Goal: Task Accomplishment & Management: Use online tool/utility

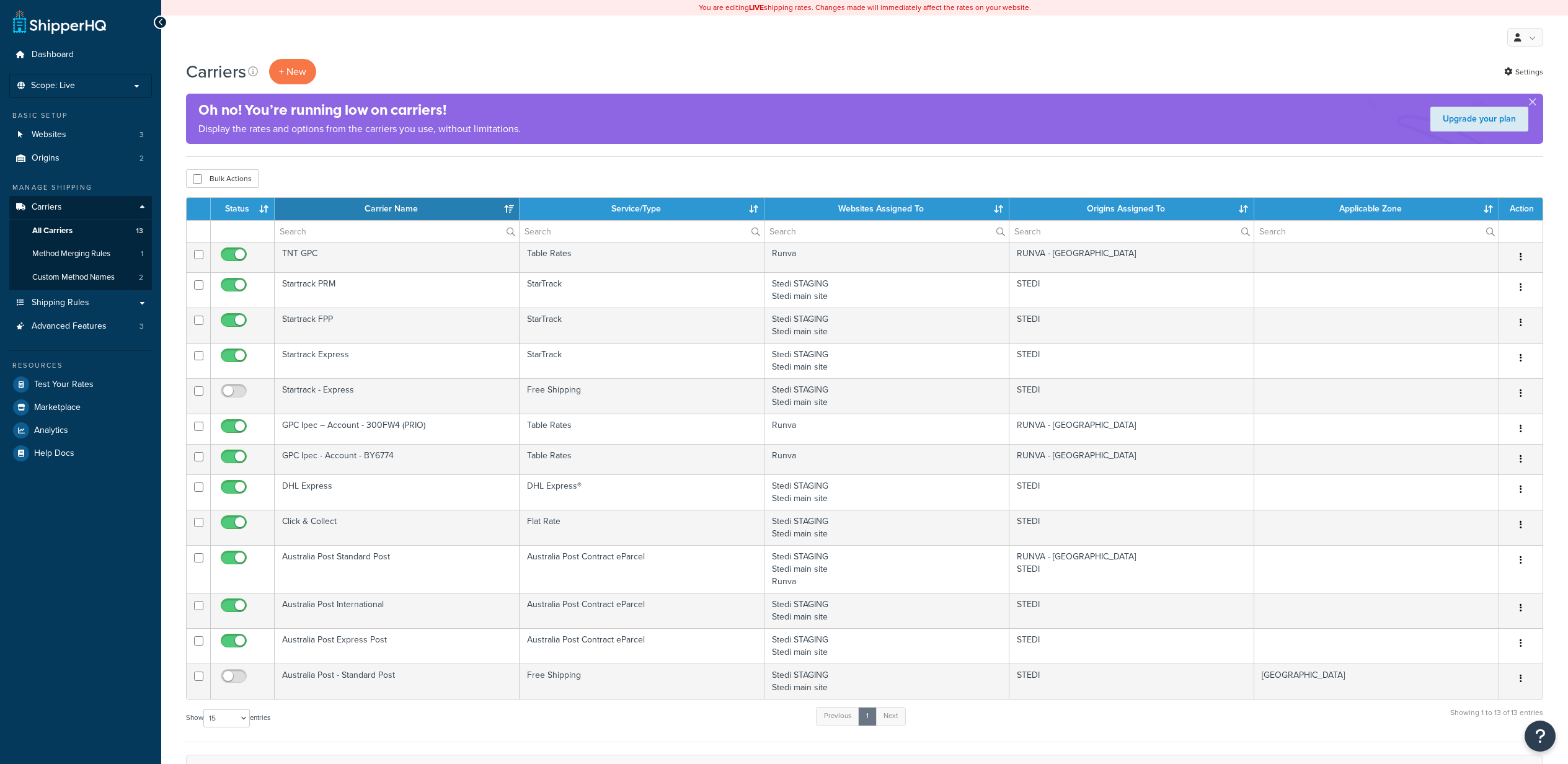
select select "15"
click at [45, 382] on span "Test Your Rates" at bounding box center [64, 384] width 59 height 11
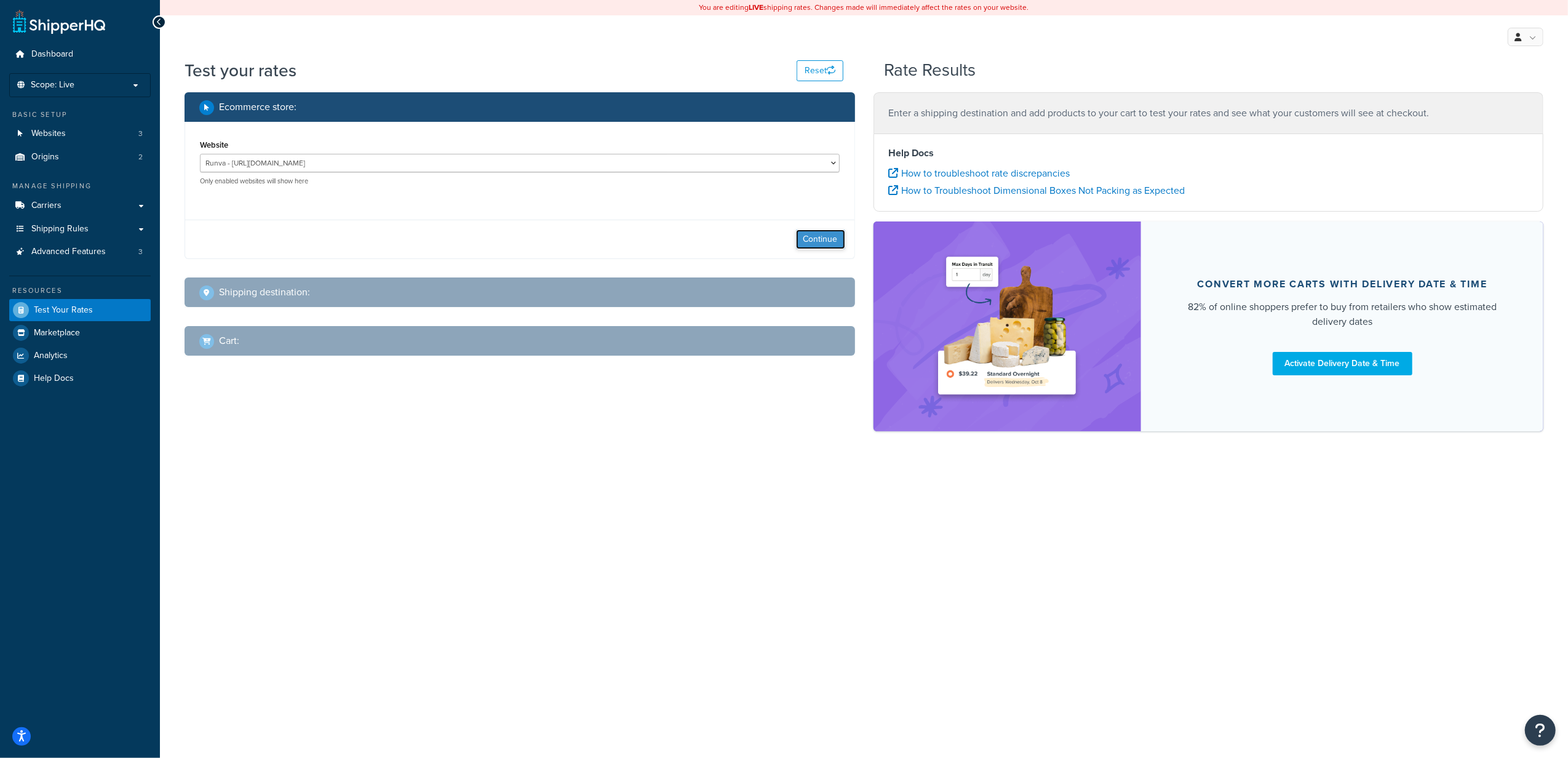
click at [823, 242] on button "Continue" at bounding box center [821, 239] width 49 height 20
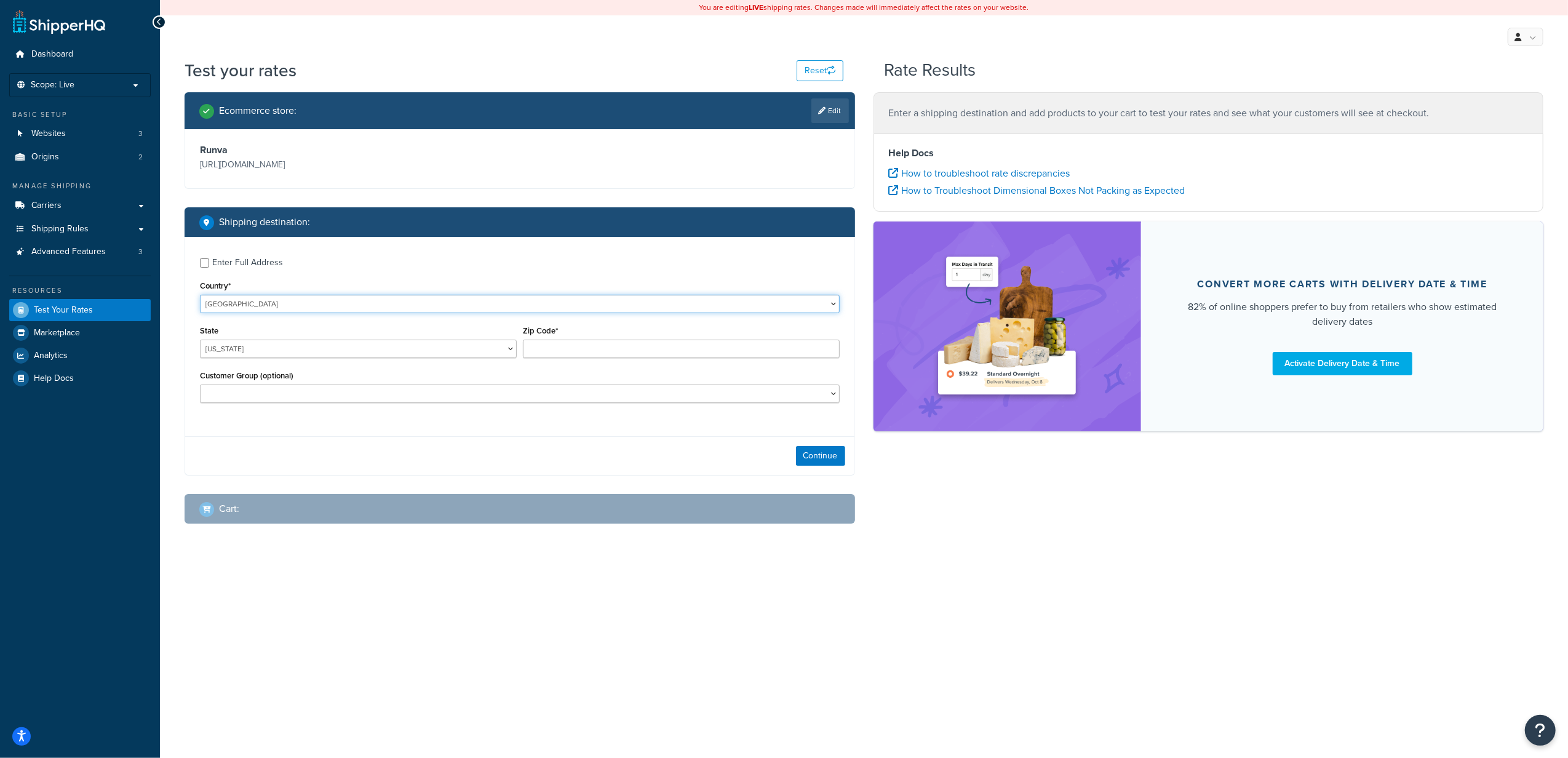
click at [274, 303] on select "[GEOGRAPHIC_DATA] [GEOGRAPHIC_DATA] [GEOGRAPHIC_DATA] [GEOGRAPHIC_DATA] [GEOGRA…" at bounding box center [519, 303] width 640 height 18
select select "AU"
click at [200, 295] on select "[GEOGRAPHIC_DATA] [GEOGRAPHIC_DATA] [GEOGRAPHIC_DATA] [GEOGRAPHIC_DATA] [GEOGRA…" at bounding box center [519, 303] width 640 height 18
click at [281, 352] on select "[GEOGRAPHIC_DATA] [GEOGRAPHIC_DATA] [GEOGRAPHIC_DATA] [GEOGRAPHIC_DATA] [GEOGRA…" at bounding box center [358, 348] width 317 height 18
select select "VIC"
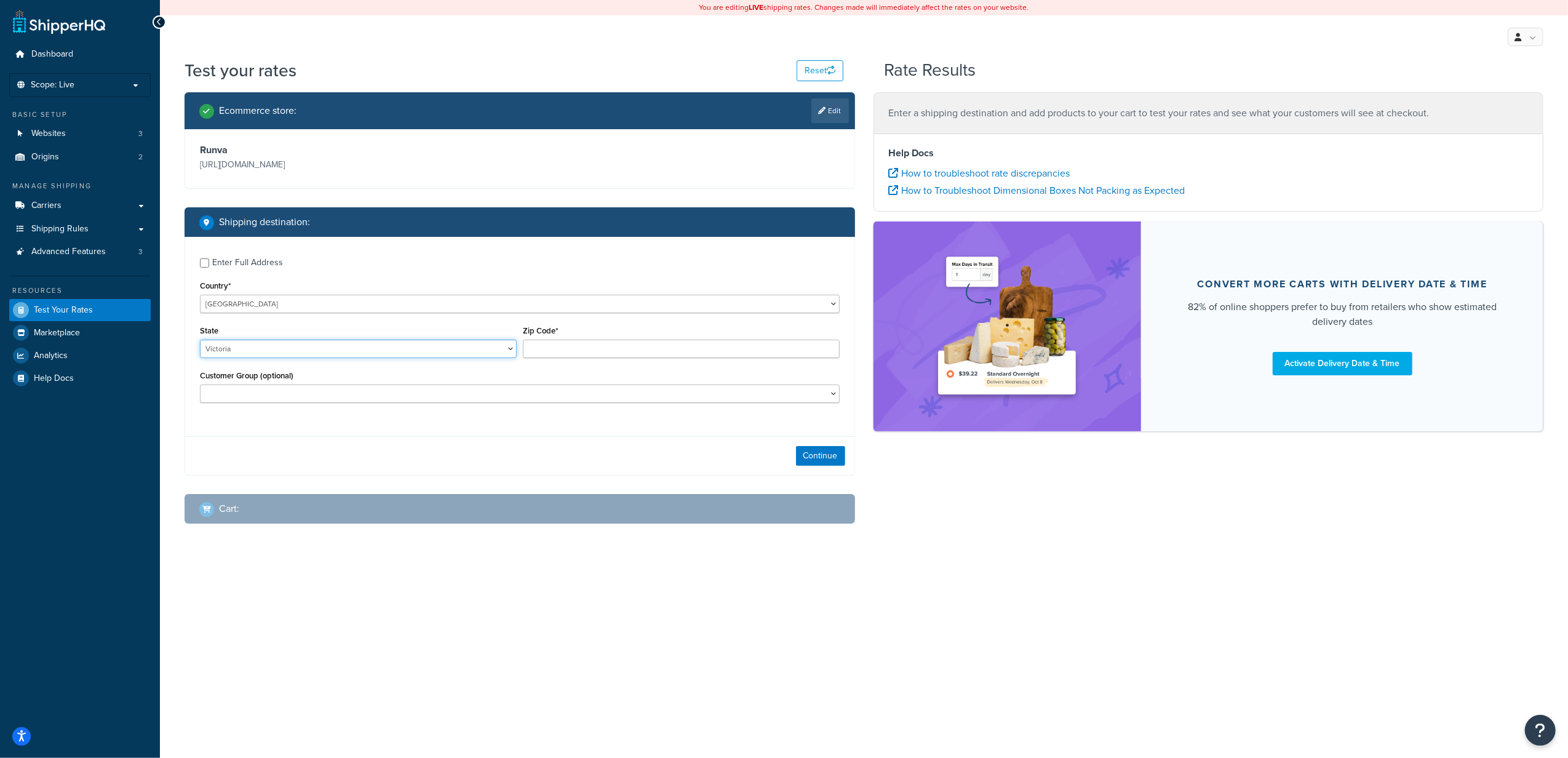
click at [200, 340] on select "[GEOGRAPHIC_DATA] [GEOGRAPHIC_DATA] [GEOGRAPHIC_DATA] [GEOGRAPHIC_DATA] [GEOGRA…" at bounding box center [358, 348] width 317 height 18
click at [559, 347] on input "Zip Code*" at bounding box center [681, 348] width 317 height 18
type input "3008"
click at [428, 382] on div "Customer Group (optional) Bank Deposit Customer Certified General GPC ASIA PACI…" at bounding box center [519, 385] width 640 height 36
click at [816, 460] on button "Continue" at bounding box center [821, 456] width 49 height 20
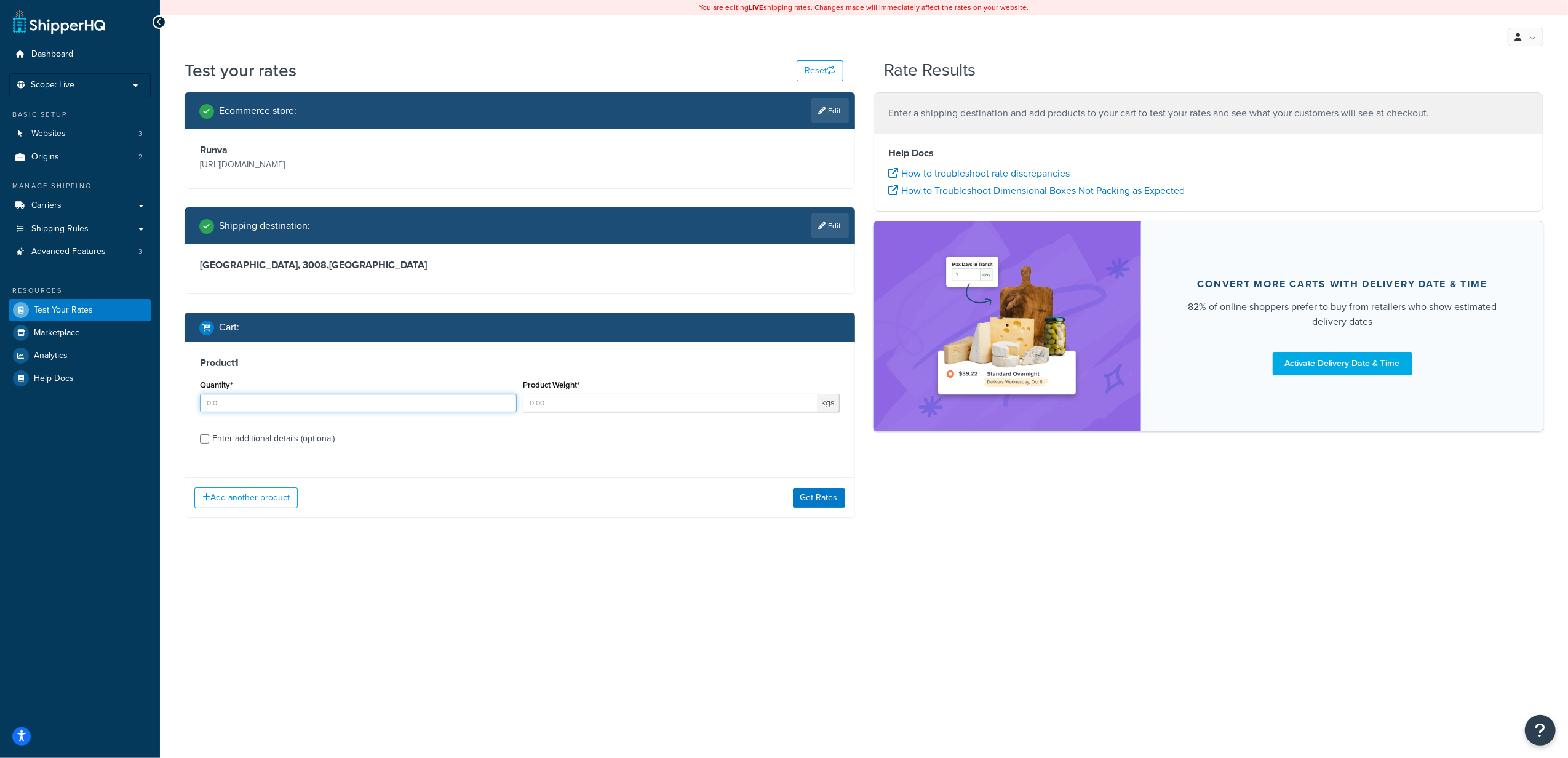
click at [234, 399] on input "Quantity*" at bounding box center [358, 402] width 317 height 18
type input "1"
click at [532, 401] on input "Product Weight*" at bounding box center [670, 402] width 295 height 18
type input "27"
click at [817, 499] on button "Get Rates" at bounding box center [819, 497] width 52 height 20
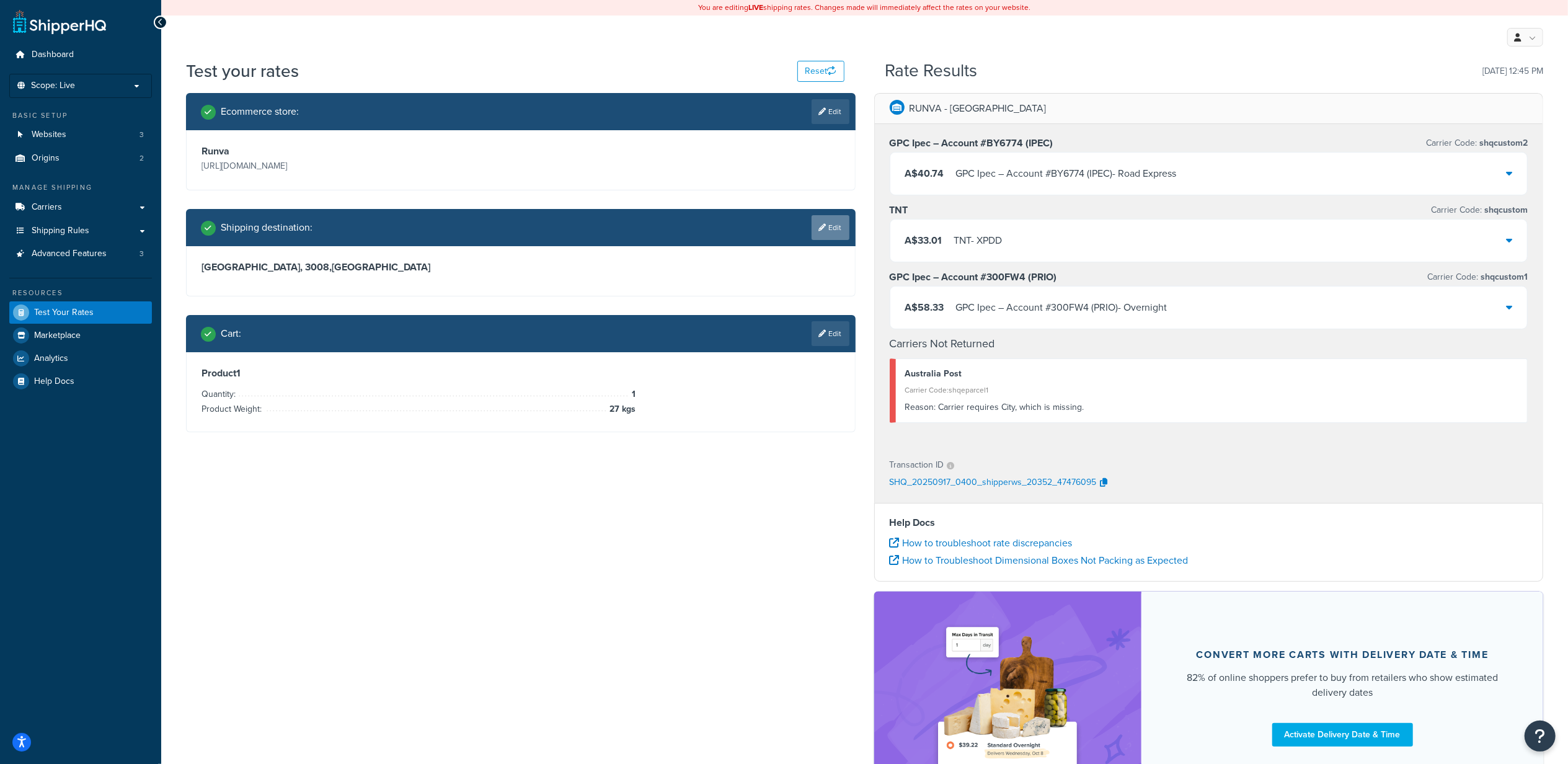
click at [837, 223] on link "Edit" at bounding box center [830, 227] width 37 height 25
select select "AU"
select select "VIC"
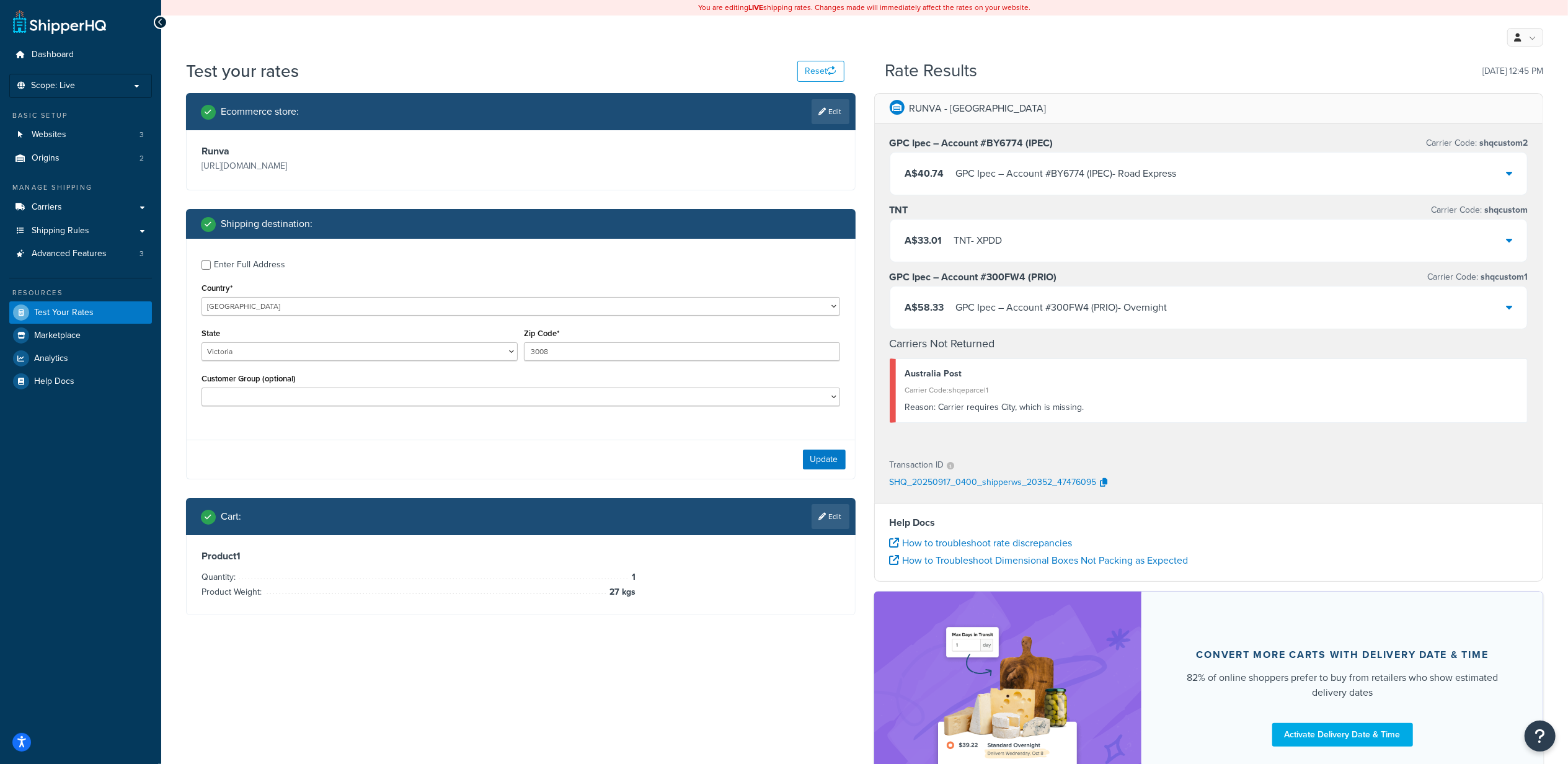
click at [223, 263] on div "Enter Full Address" at bounding box center [249, 265] width 71 height 17
click at [211, 263] on input "Enter Full Address" at bounding box center [206, 266] width 10 height 10
checkbox input "true"
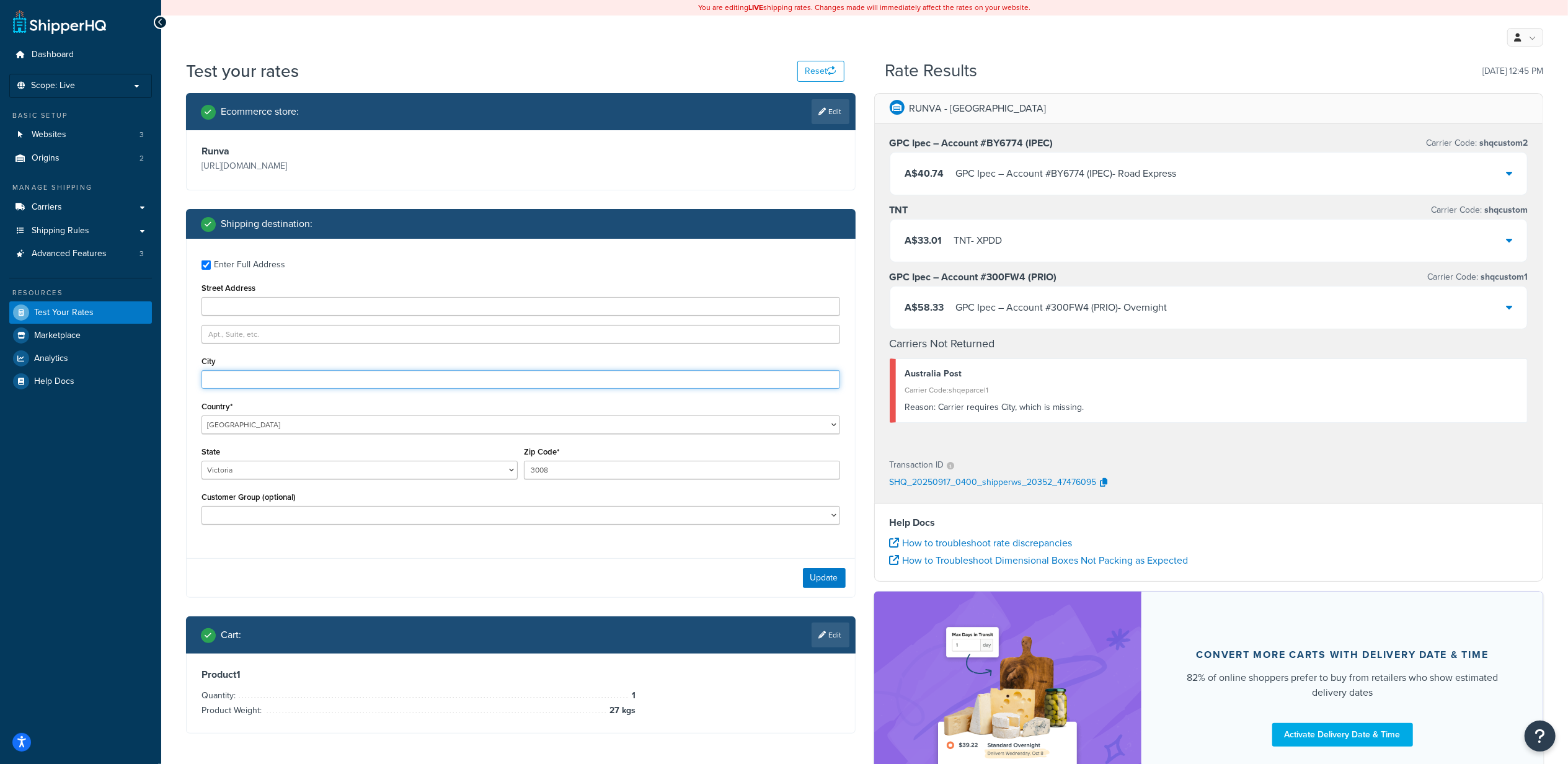
click at [245, 380] on input "City" at bounding box center [520, 379] width 638 height 18
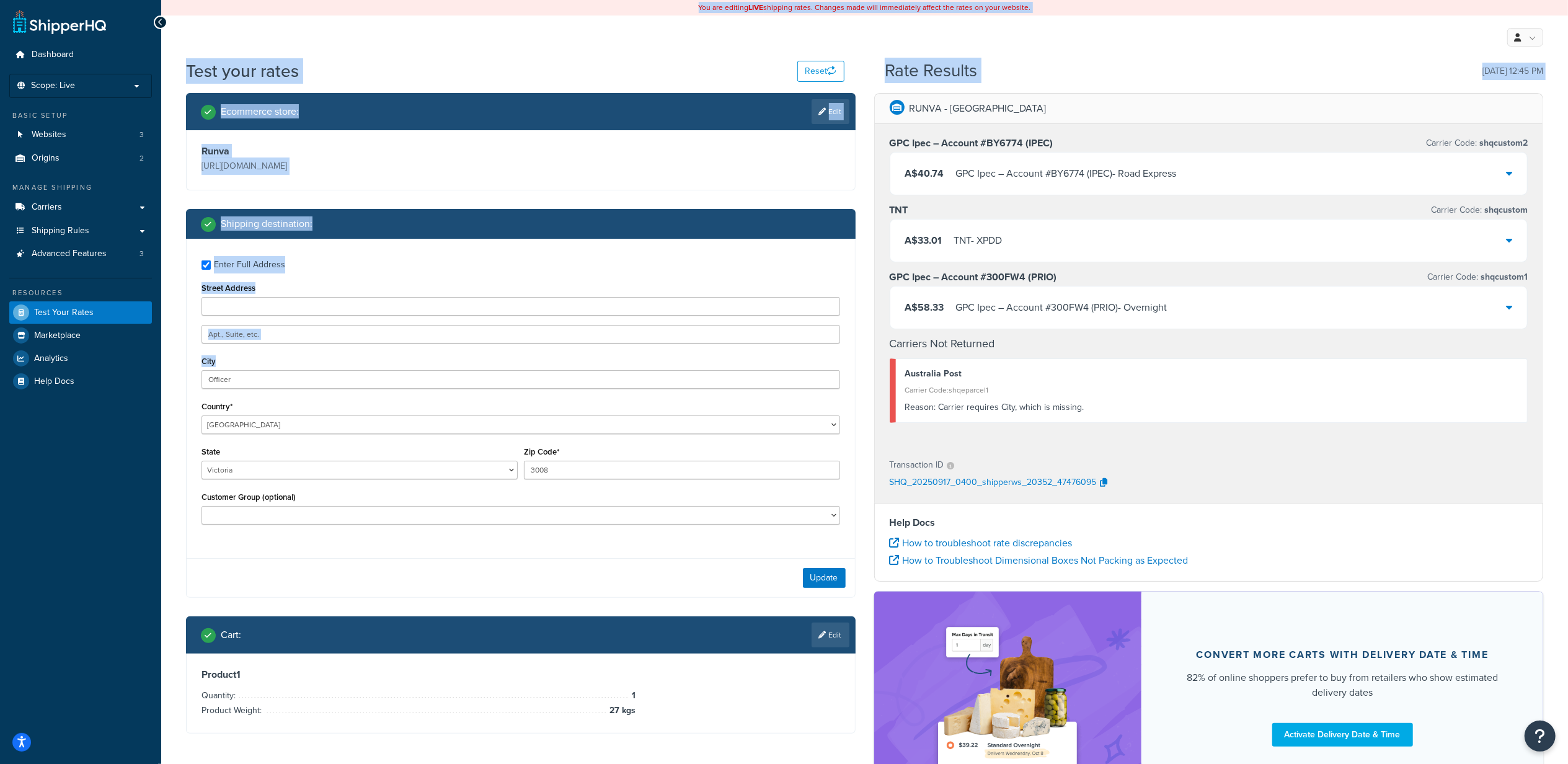
drag, startPoint x: 238, startPoint y: 369, endPoint x: 156, endPoint y: 371, distance: 82.0
click at [156, 371] on div "Dashboard Scope: Live Basic Setup Websites 3 Origins 2 Manage Shipping Carriers…" at bounding box center [784, 438] width 1568 height 877
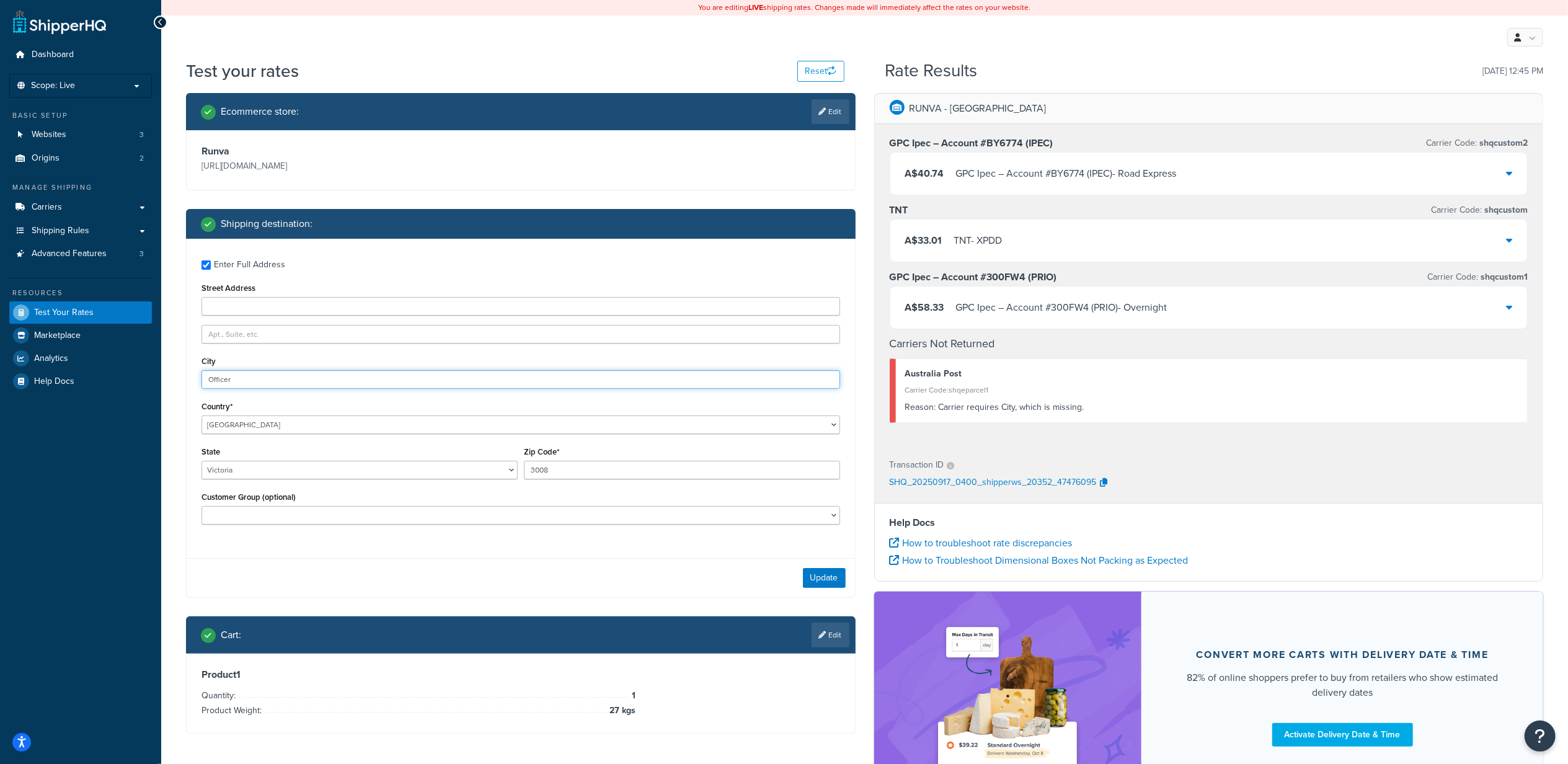
drag, startPoint x: 156, startPoint y: 371, endPoint x: 274, endPoint y: 380, distance: 118.3
click at [274, 380] on input "Officer" at bounding box center [520, 379] width 638 height 18
drag, startPoint x: 263, startPoint y: 380, endPoint x: 151, endPoint y: 375, distance: 112.1
click at [151, 375] on div "Dashboard Scope: Live Basic Setup Websites 3 Origins 2 Manage Shipping Carriers…" at bounding box center [784, 438] width 1568 height 877
type input "[GEOGRAPHIC_DATA]"
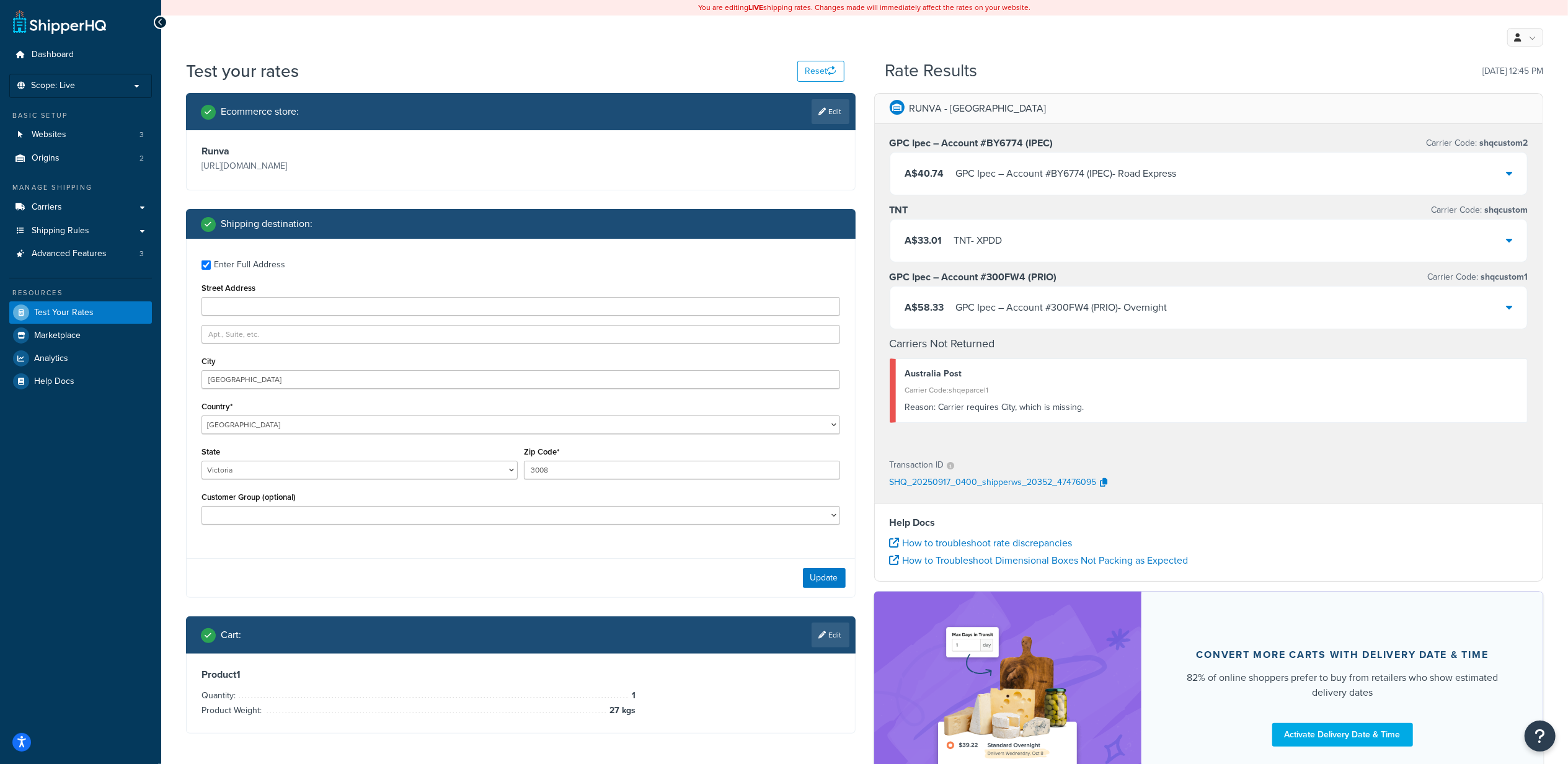
click at [304, 575] on div "Update" at bounding box center [520, 577] width 668 height 39
click at [223, 308] on input "Street Address" at bounding box center [520, 306] width 638 height 18
click at [267, 300] on input "Street Address" at bounding box center [520, 306] width 638 height 18
type input "6 Street"
click at [655, 562] on div "Update" at bounding box center [520, 577] width 668 height 39
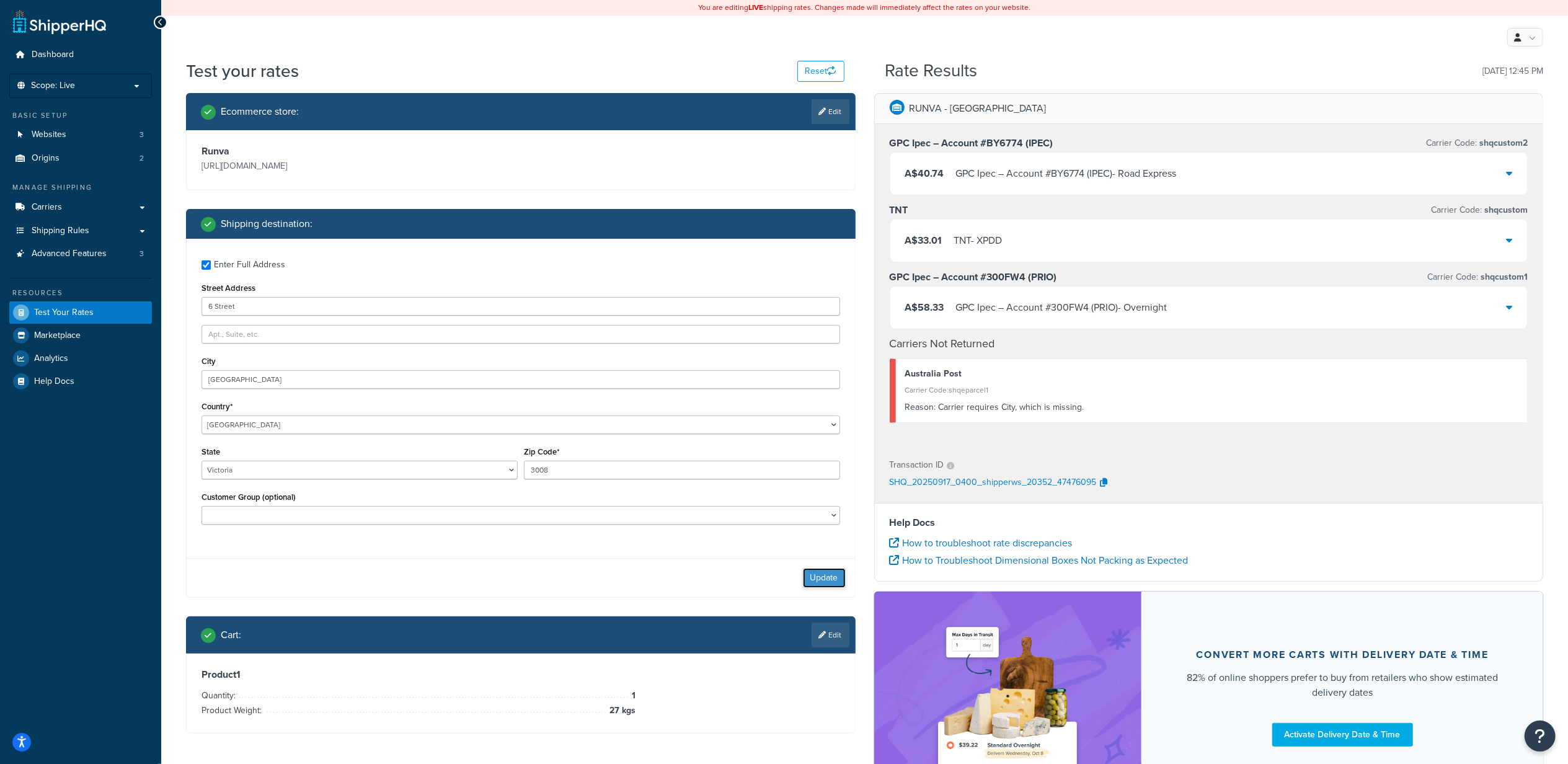
click at [832, 576] on button "Update" at bounding box center [824, 577] width 43 height 20
